Goal: Check status: Check status

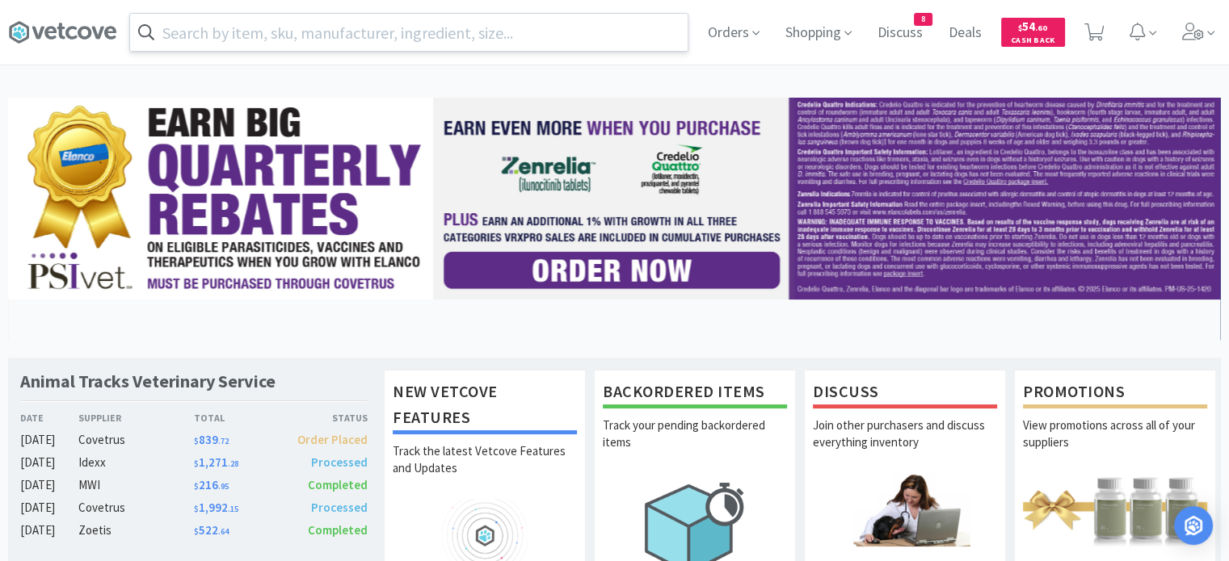
click at [548, 36] on input "text" at bounding box center [408, 32] width 557 height 37
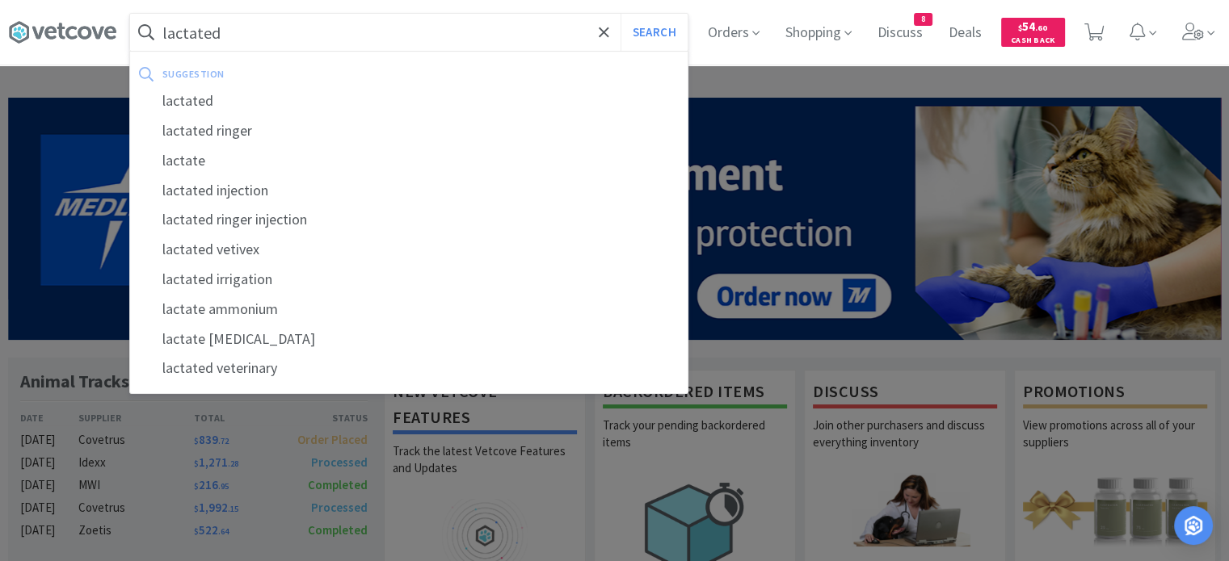
type input "lactated"
click at [620, 14] on button "Search" at bounding box center [653, 32] width 67 height 37
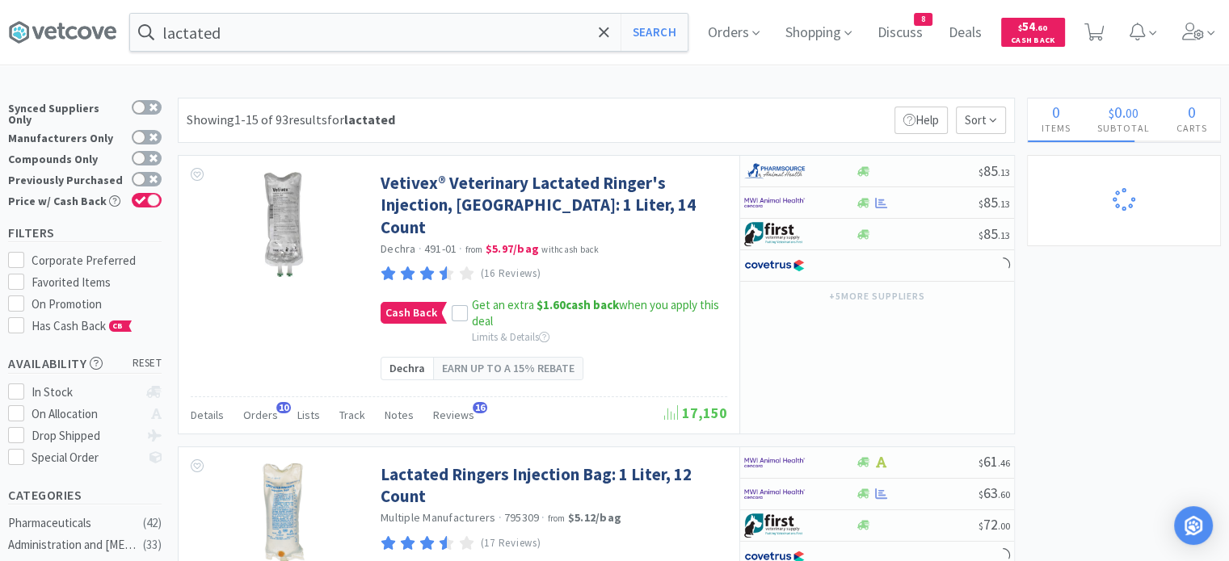
select select "10"
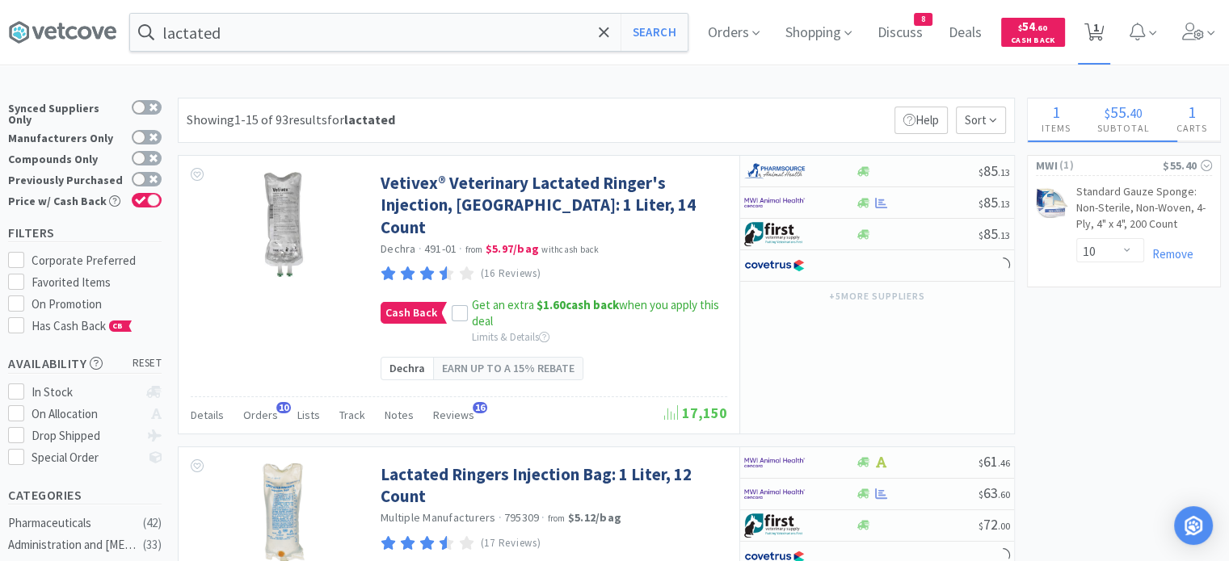
click at [1111, 48] on span "1" at bounding box center [1094, 32] width 33 height 65
select select "10"
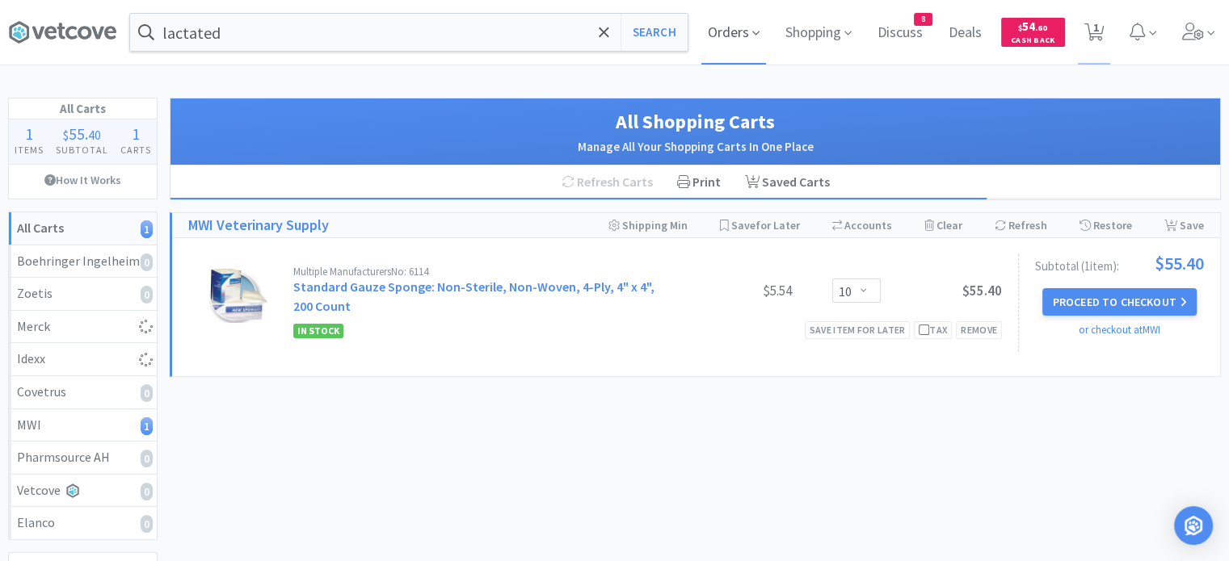
click at [727, 32] on span "Orders" at bounding box center [733, 32] width 65 height 65
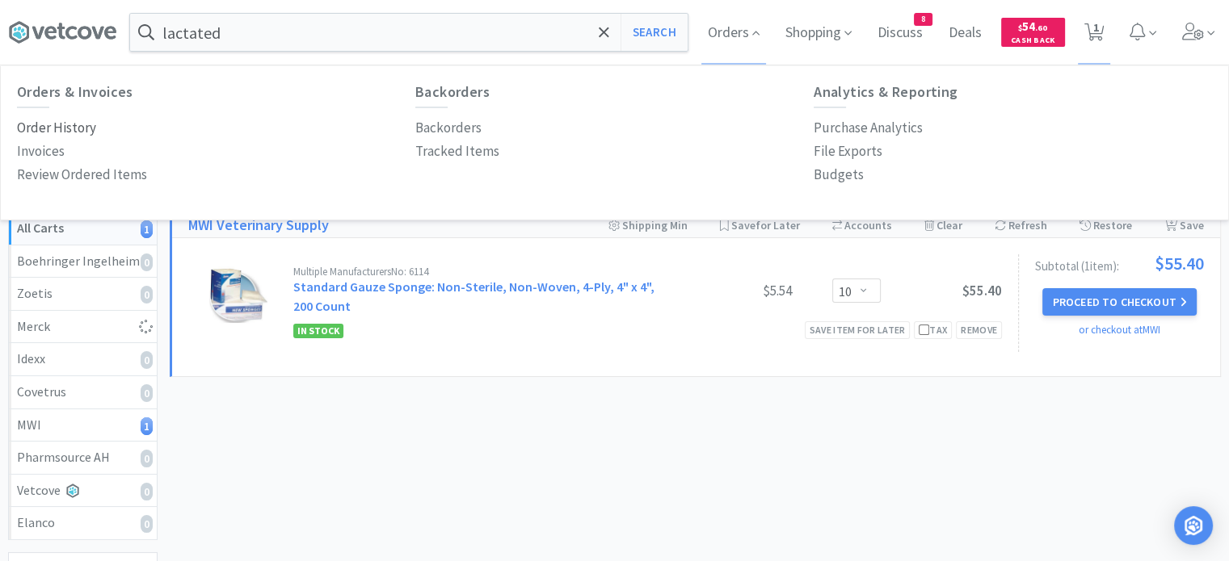
click at [60, 126] on p "Order History" at bounding box center [56, 128] width 79 height 22
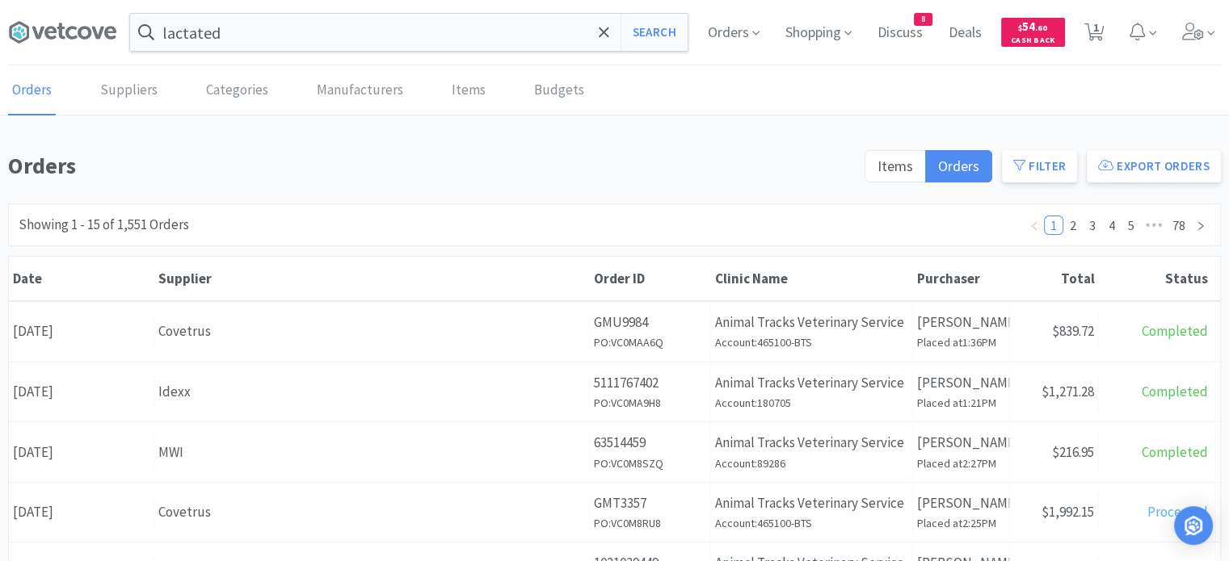
click at [474, 326] on div "Covetrus" at bounding box center [371, 332] width 426 height 22
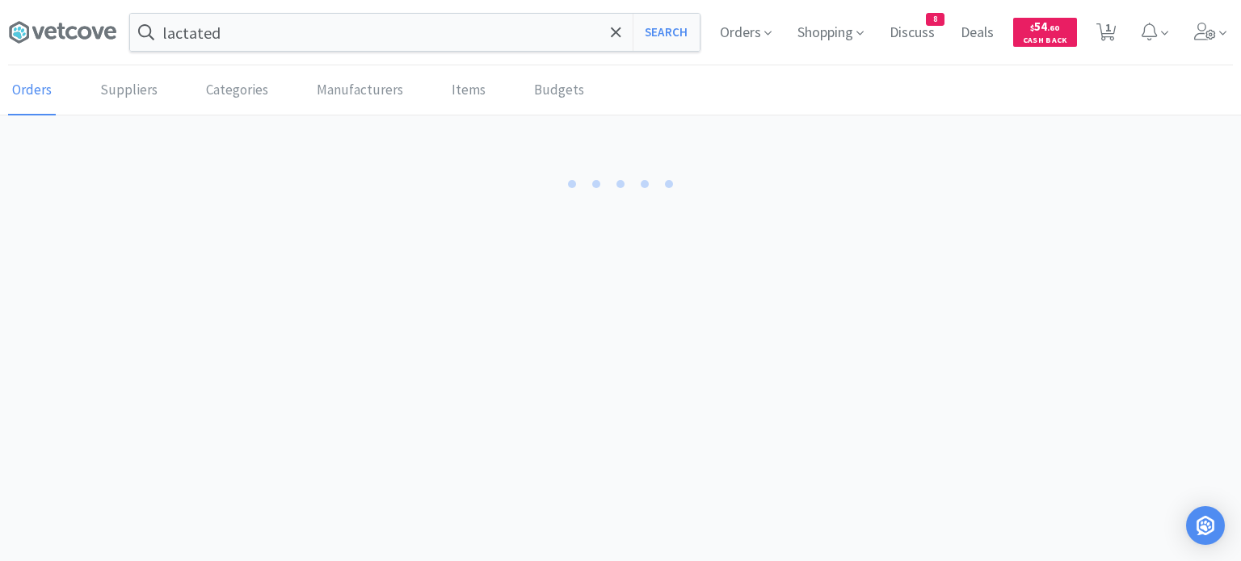
click at [474, 326] on body "lactated Search Orders Shopping Discuss Discuss 8 Deals Deals $ 54 . 60 Cash Ba…" at bounding box center [620, 280] width 1241 height 561
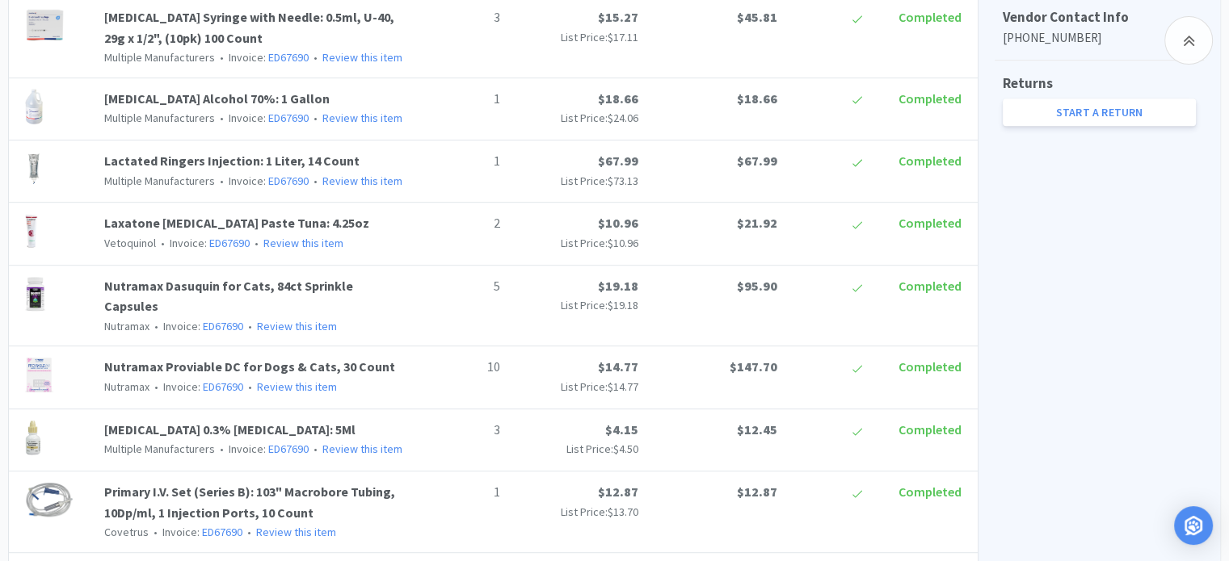
scroll to position [822, 0]
